Goal: Information Seeking & Learning: Learn about a topic

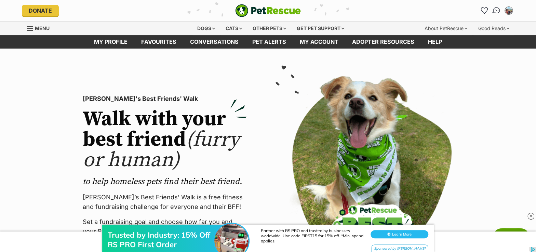
click at [496, 10] on img "Conversations" at bounding box center [496, 10] width 9 height 9
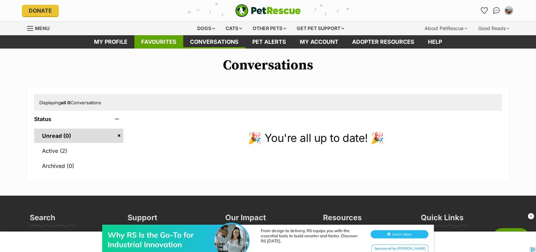
click at [151, 40] on link "Favourites" at bounding box center [158, 41] width 49 height 13
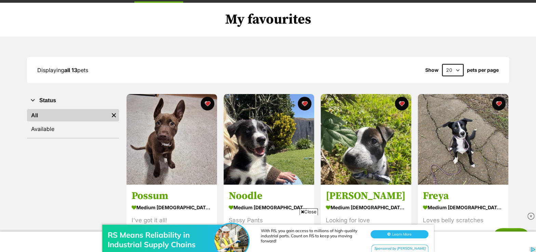
scroll to position [31, 0]
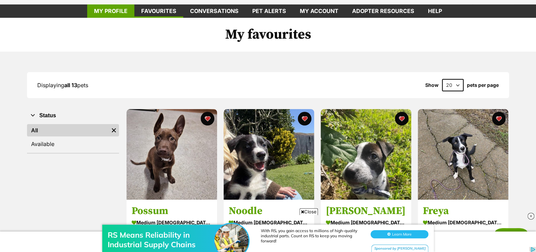
click at [120, 9] on link "My profile" at bounding box center [110, 10] width 47 height 13
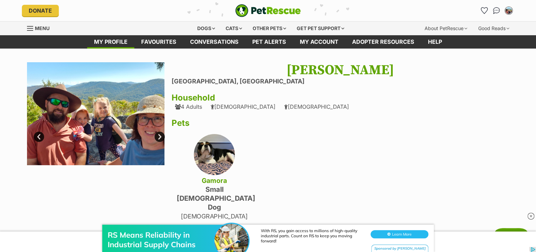
click at [159, 136] on link "Next" at bounding box center [160, 137] width 10 height 10
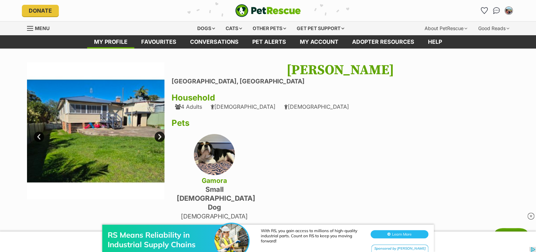
click at [159, 136] on link "Next" at bounding box center [160, 137] width 10 height 10
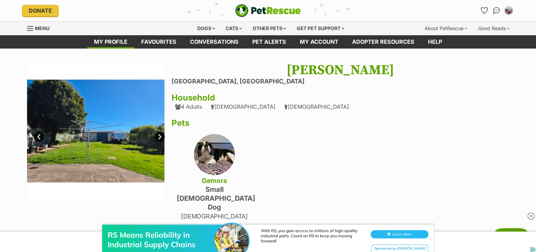
click at [159, 136] on link "Next" at bounding box center [160, 137] width 10 height 10
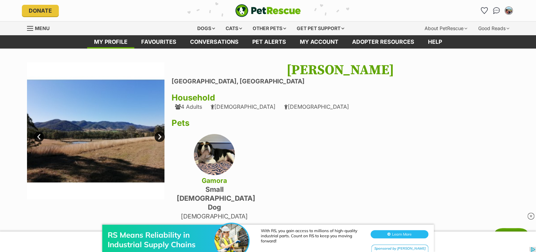
click at [159, 136] on link "Next" at bounding box center [160, 137] width 10 height 10
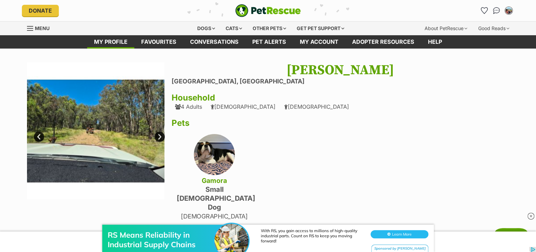
click at [163, 130] on img at bounding box center [95, 130] width 137 height 137
click at [162, 137] on link "Next" at bounding box center [160, 137] width 10 height 10
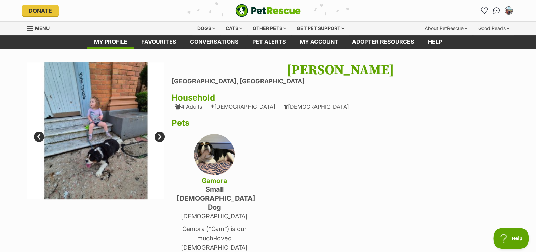
click at [161, 137] on link "Next" at bounding box center [160, 137] width 10 height 10
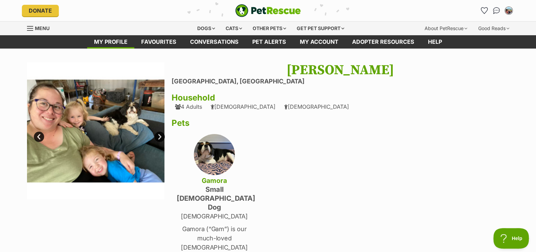
click at [161, 137] on link "Next" at bounding box center [160, 137] width 10 height 10
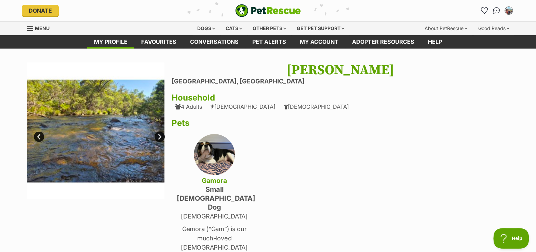
click at [161, 137] on link "Next" at bounding box center [160, 137] width 10 height 10
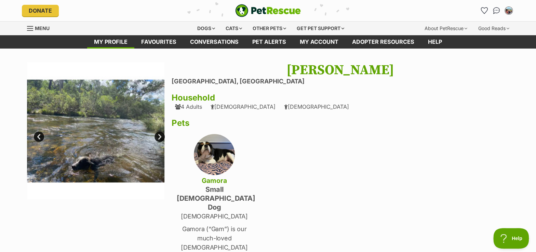
click at [161, 137] on link "Next" at bounding box center [160, 137] width 10 height 10
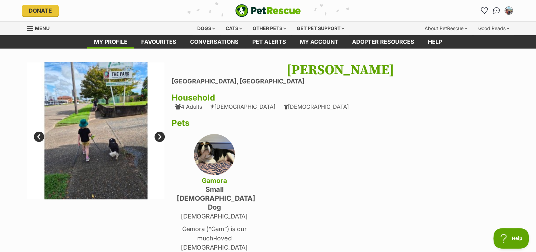
click at [161, 137] on link "Next" at bounding box center [160, 137] width 10 height 10
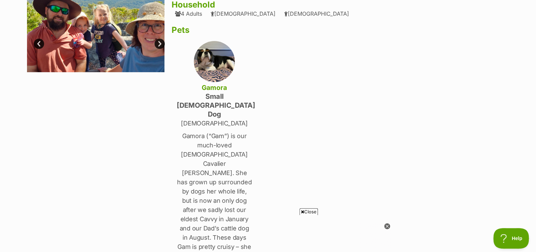
click at [215, 119] on p "10 year old" at bounding box center [214, 123] width 75 height 9
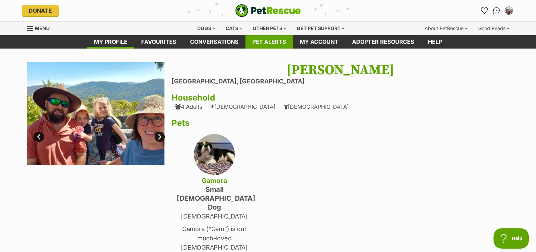
click at [276, 43] on link "Pet alerts" at bounding box center [270, 41] width 48 height 13
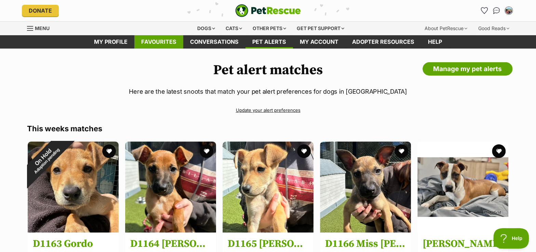
click at [164, 41] on link "Favourites" at bounding box center [158, 41] width 49 height 13
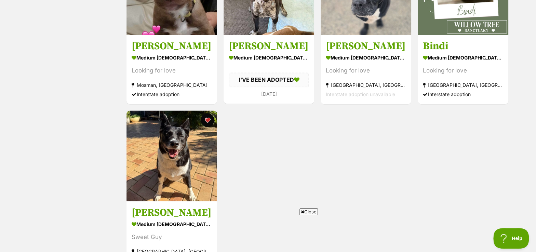
scroll to position [559, 0]
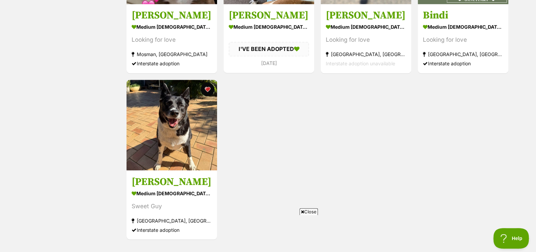
click at [311, 210] on span "Close" at bounding box center [309, 211] width 18 height 7
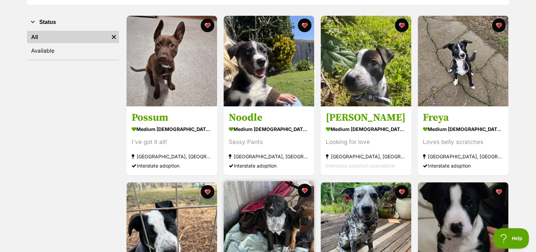
scroll to position [155, 0]
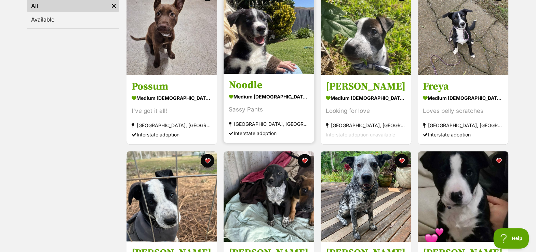
click at [279, 59] on img at bounding box center [269, 28] width 91 height 91
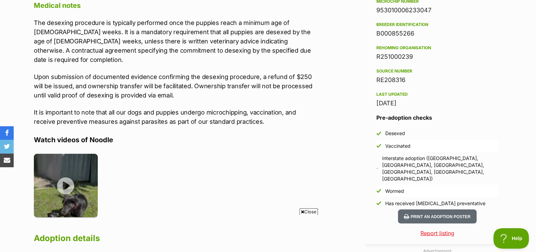
scroll to position [653, 0]
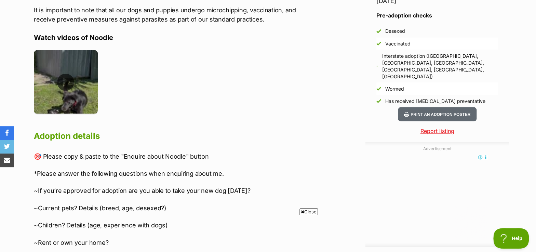
click at [71, 76] on img at bounding box center [66, 82] width 64 height 64
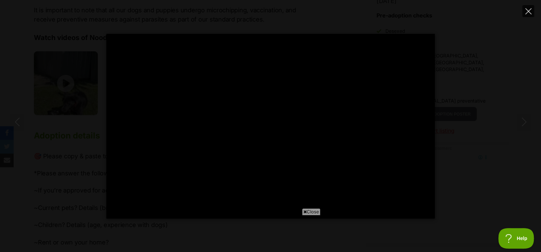
click at [530, 11] on icon "Close" at bounding box center [528, 11] width 6 height 6
type input "48.12"
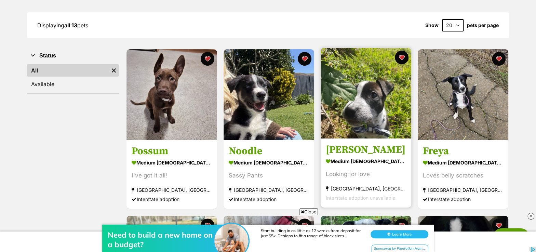
click at [351, 150] on h3 "Joe" at bounding box center [366, 150] width 80 height 13
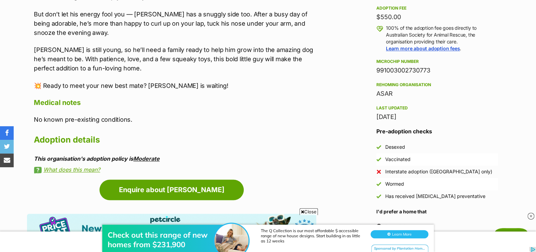
click at [146, 155] on link "Moderate" at bounding box center [146, 158] width 26 height 7
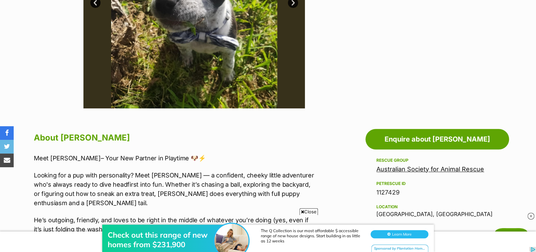
scroll to position [186, 0]
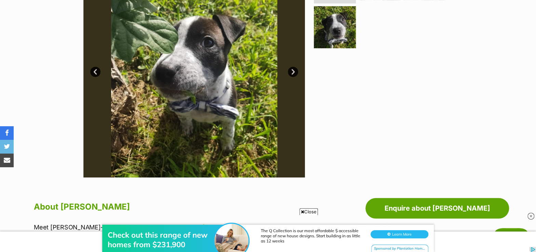
click at [292, 71] on link "Next" at bounding box center [293, 72] width 10 height 10
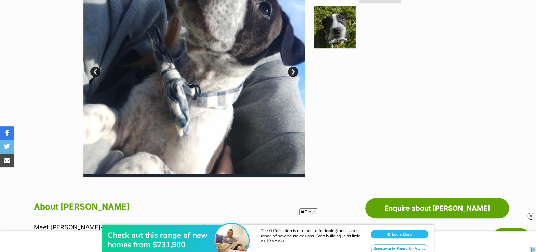
click at [292, 71] on link "Next" at bounding box center [293, 72] width 10 height 10
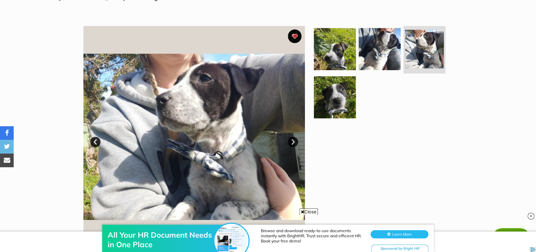
scroll to position [248, 0]
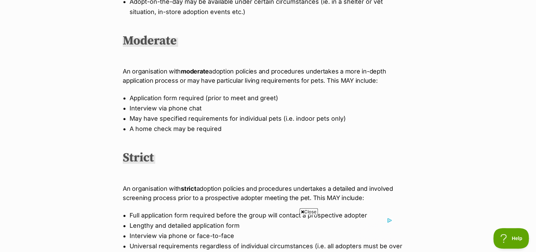
scroll to position [342, 0]
